Goal: Task Accomplishment & Management: Use online tool/utility

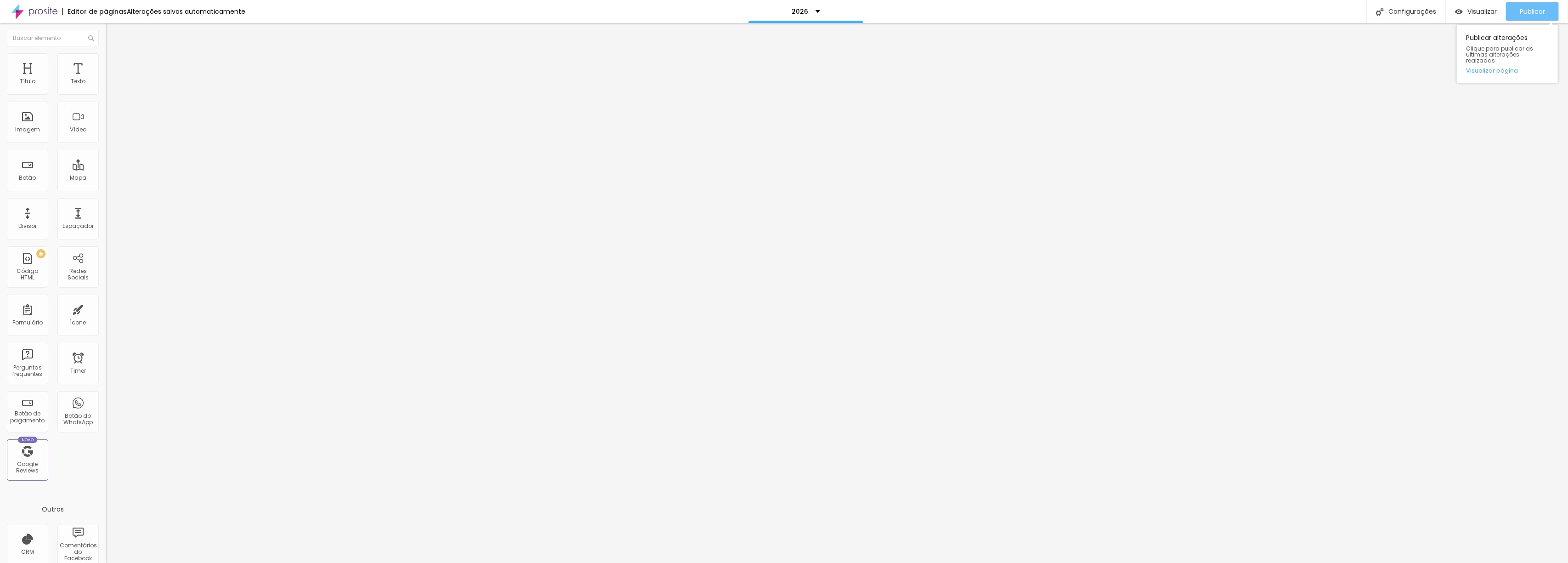
click at [1069, 10] on span "Publicar" at bounding box center [1533, 12] width 25 height 8
click at [1069, 5] on button "Publicar" at bounding box center [1533, 12] width 52 height 19
click at [1069, 14] on span "Publicar" at bounding box center [1533, 12] width 25 height 8
click at [1069, 5] on div "Publicar" at bounding box center [1533, 12] width 25 height 19
click at [1511, 13] on button "Publicar" at bounding box center [1533, 12] width 52 height 19
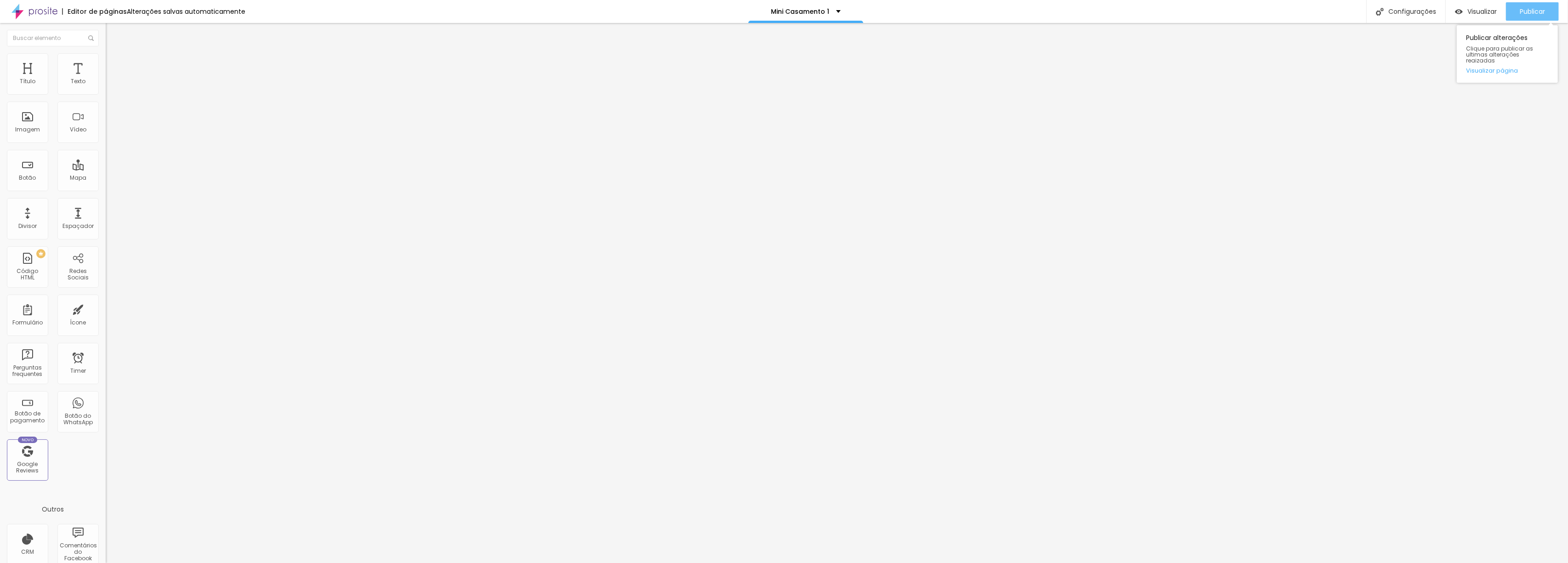
click at [1552, 8] on button "Publicar" at bounding box center [1533, 12] width 52 height 19
click at [1539, 13] on span "Publicar" at bounding box center [1533, 12] width 25 height 8
click at [1526, 14] on span "Publicar" at bounding box center [1533, 12] width 25 height 8
